Goal: Information Seeking & Learning: Learn about a topic

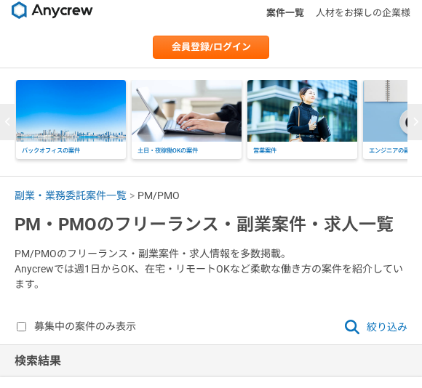
scroll to position [32, 0]
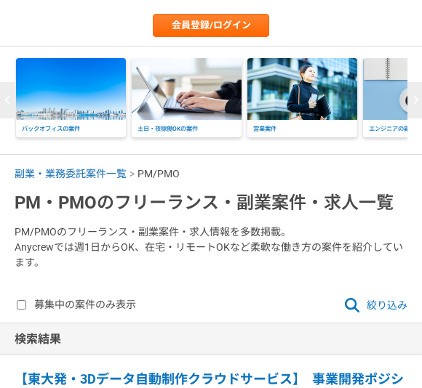
click at [382, 302] on span "絞り込み" at bounding box center [375, 305] width 64 height 17
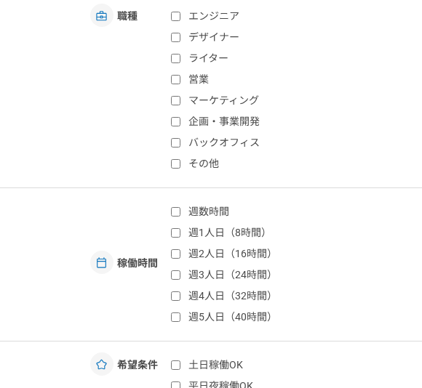
scroll to position [70, 0]
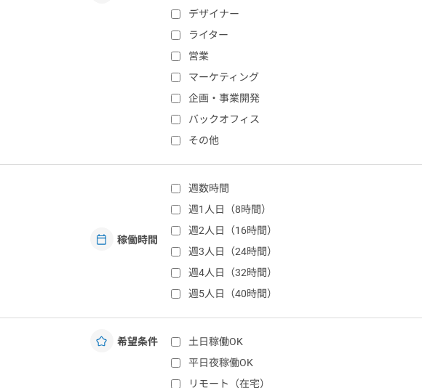
click at [175, 230] on input "週2人日（16時間）" at bounding box center [175, 230] width 9 height 9
checkbox input "true"
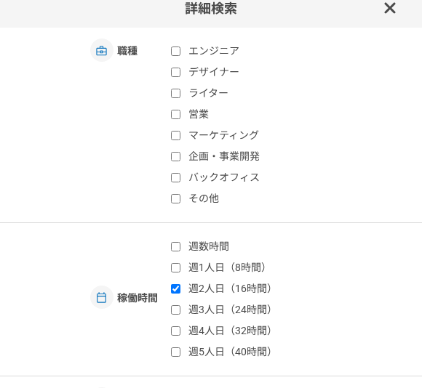
scroll to position [1, 0]
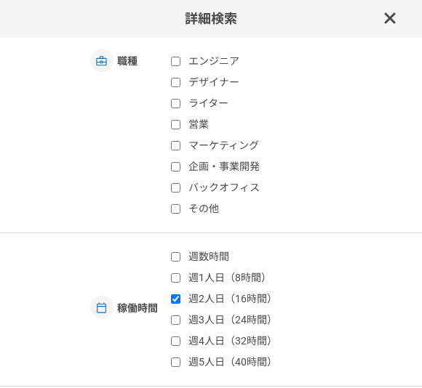
click at [180, 209] on input "その他" at bounding box center [175, 208] width 9 height 9
click at [178, 212] on input "その他" at bounding box center [175, 208] width 9 height 9
checkbox input "false"
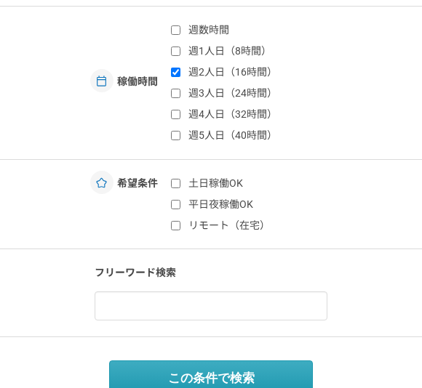
scroll to position [231, 0]
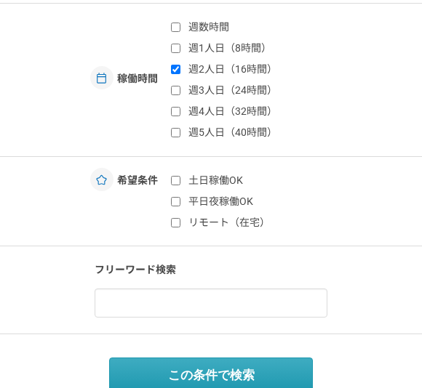
click at [177, 227] on input "リモート（在宅）" at bounding box center [175, 222] width 9 height 9
checkbox input "true"
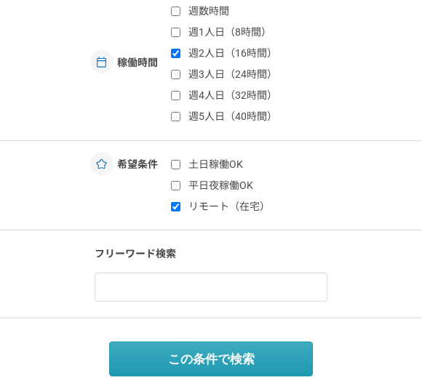
scroll to position [247, 0]
click at [239, 361] on button "この条件で検索" at bounding box center [211, 359] width 204 height 35
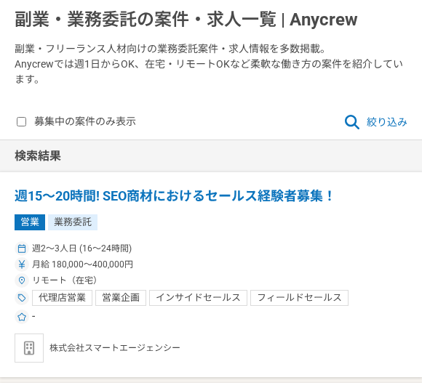
click at [22, 122] on input "募集中の案件のみ表示" at bounding box center [21, 122] width 9 height 9
checkbox input "true"
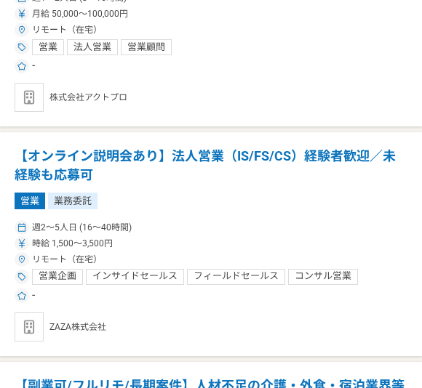
scroll to position [1554, 0]
